Goal: Information Seeking & Learning: Learn about a topic

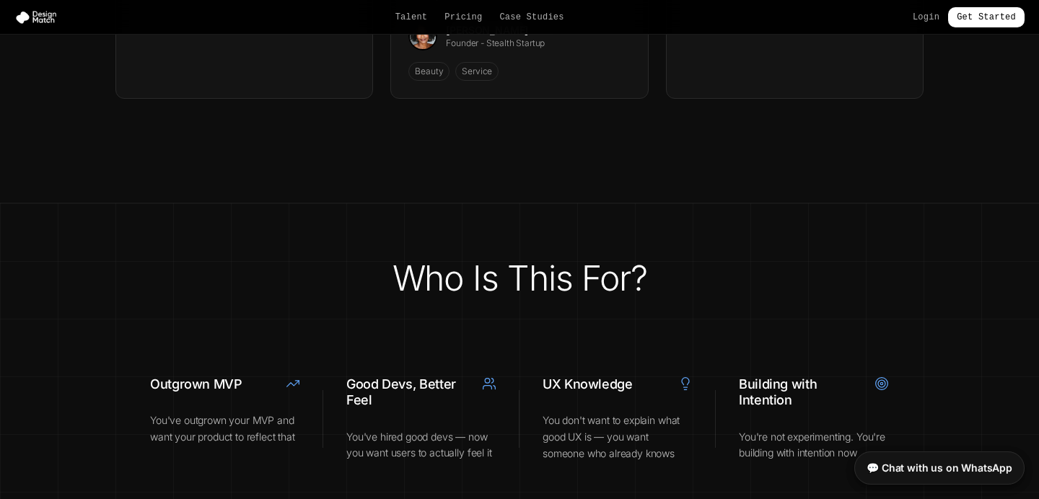
scroll to position [5528, 0]
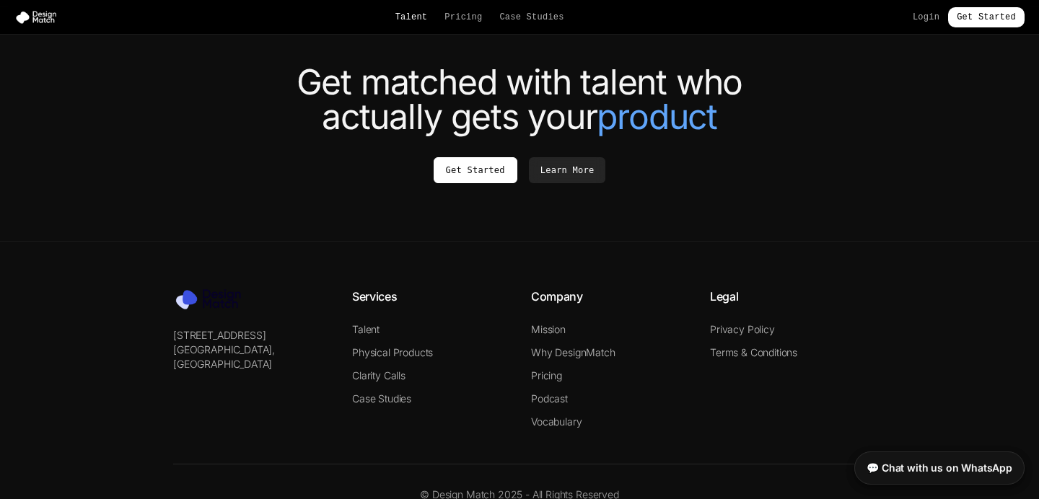
click at [411, 12] on link "Talent" at bounding box center [412, 18] width 32 height 12
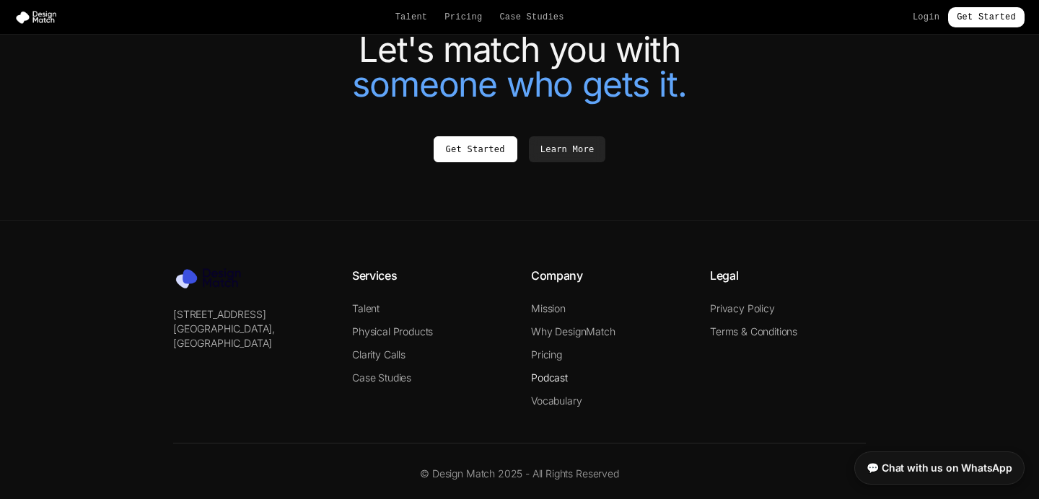
scroll to position [3243, 0]
click at [368, 306] on link "Talent" at bounding box center [365, 309] width 27 height 12
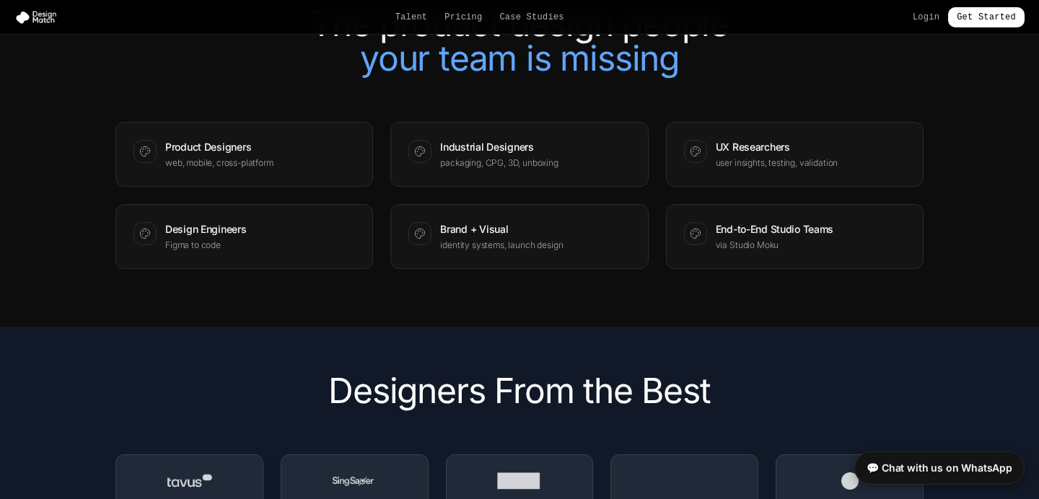
scroll to position [1731, 0]
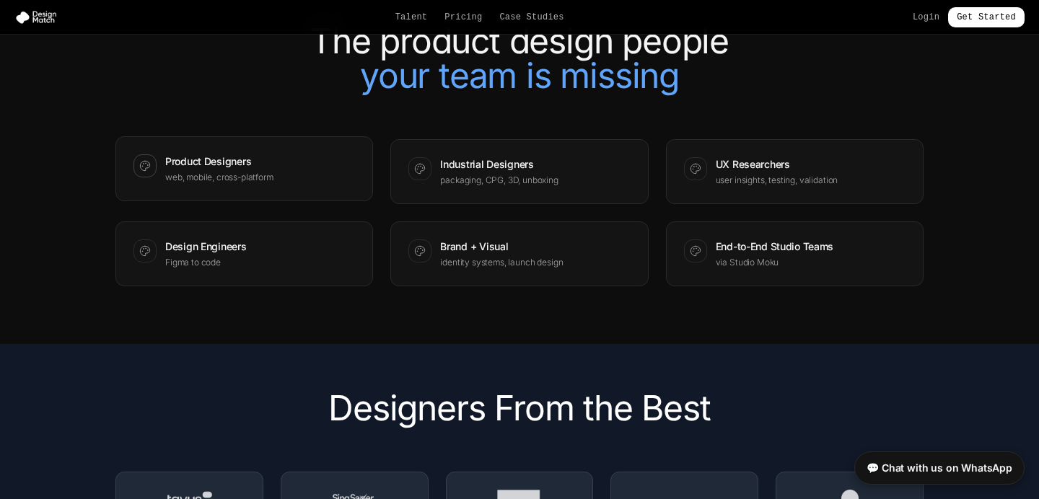
click at [221, 178] on p "web, mobile, cross-platform" at bounding box center [219, 178] width 108 height 12
click at [289, 241] on div "Design Engineers Figma to code" at bounding box center [245, 251] width 222 height 29
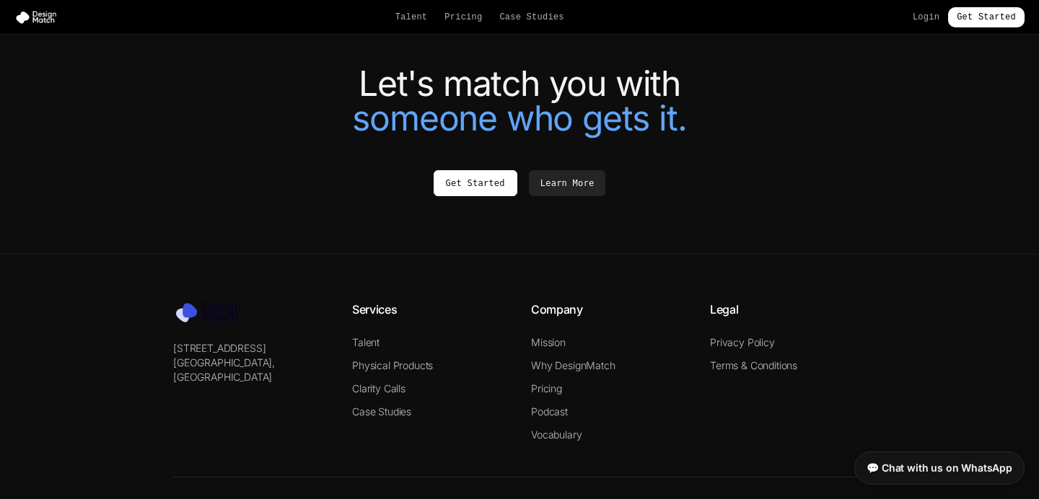
scroll to position [3272, 0]
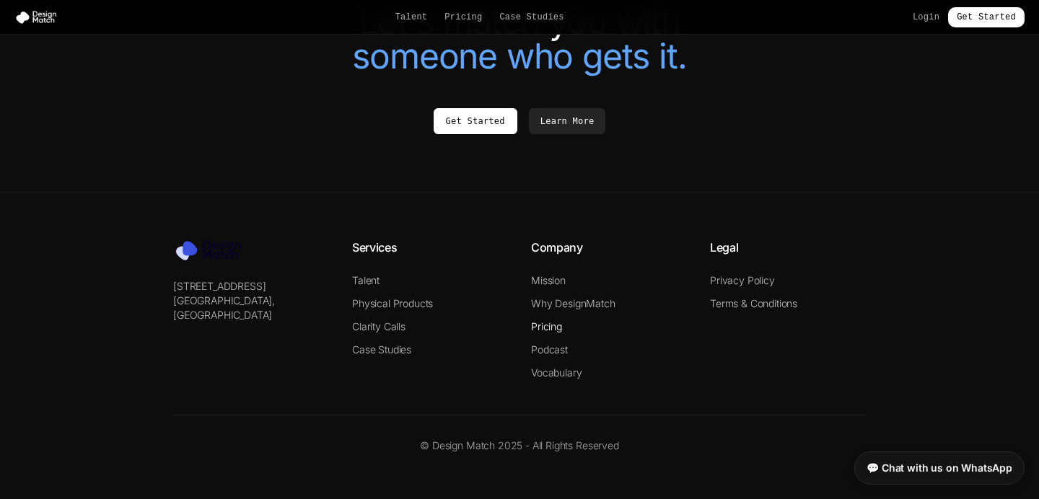
click at [551, 327] on link "Pricing" at bounding box center [546, 326] width 31 height 12
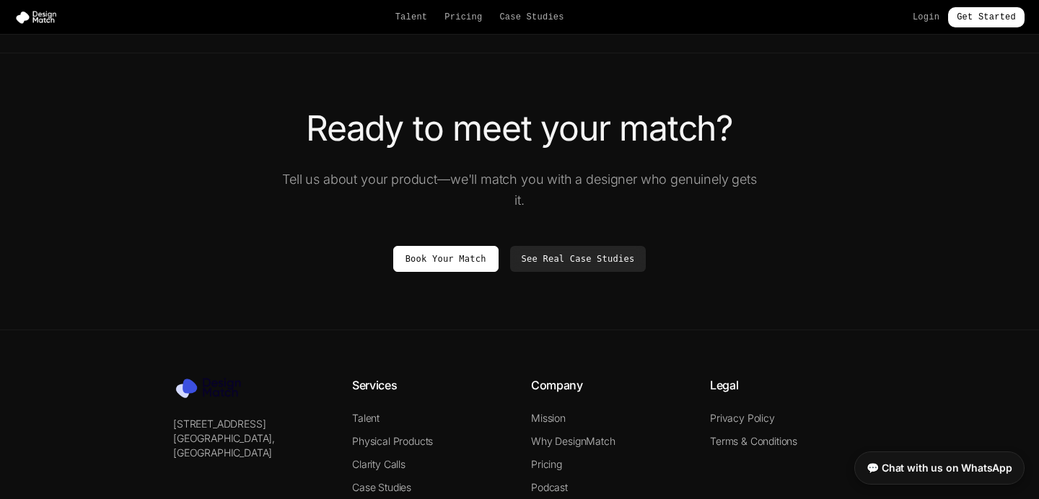
scroll to position [2713, 0]
